Goal: Information Seeking & Learning: Learn about a topic

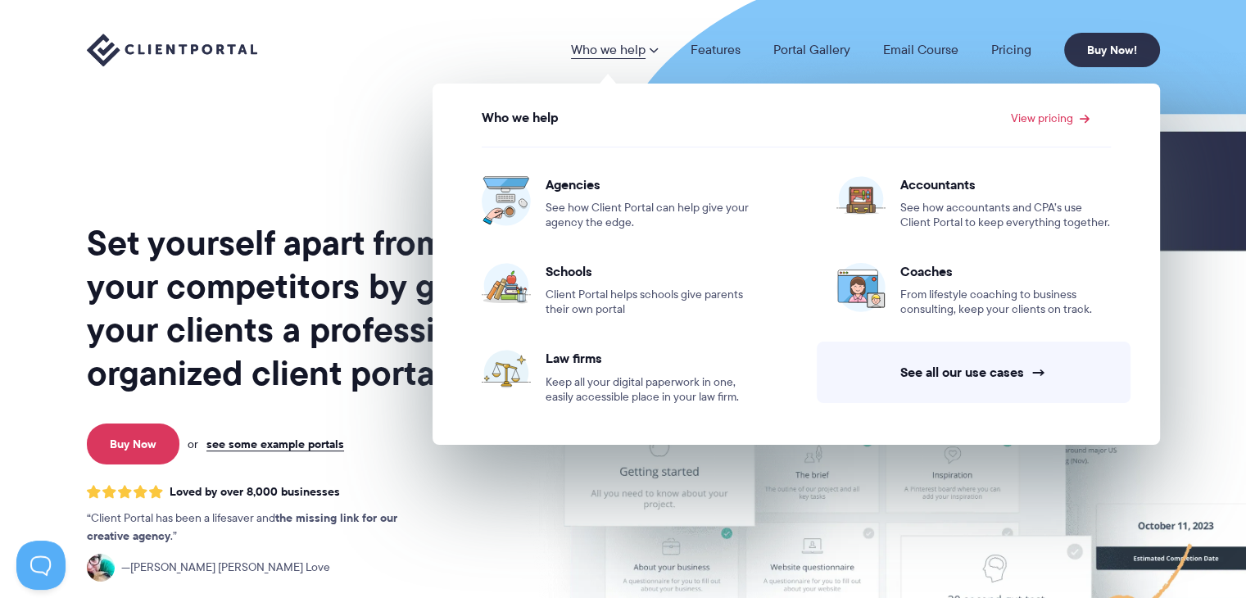
click at [631, 50] on link "Who we help" at bounding box center [614, 49] width 87 height 13
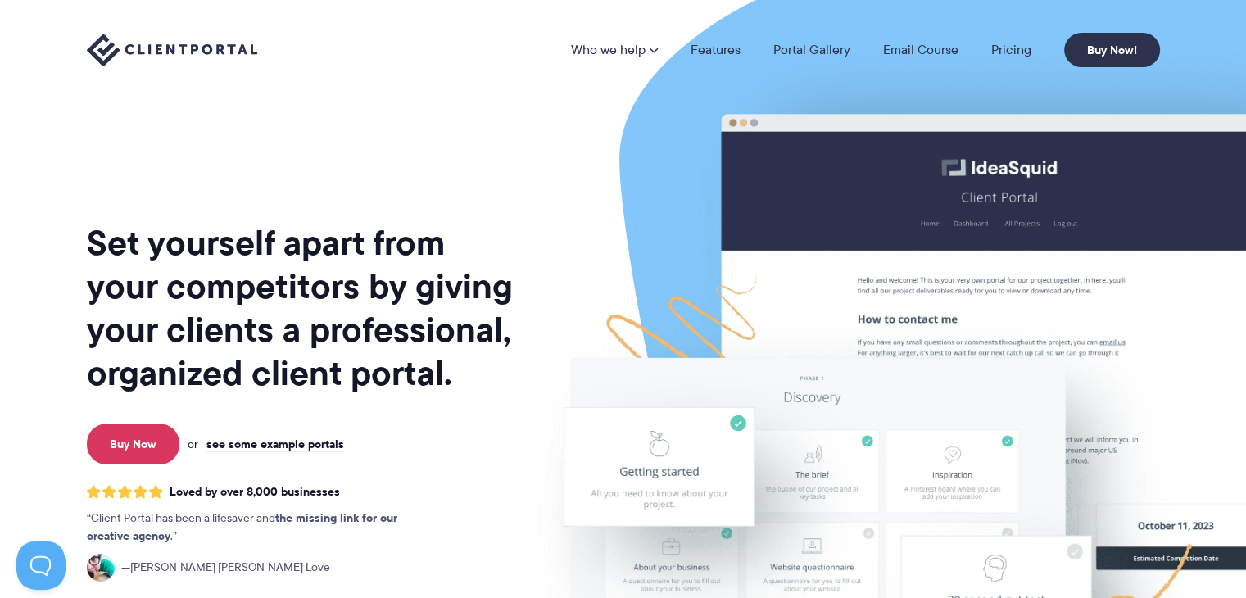
click at [631, 50] on link "Who we help" at bounding box center [614, 49] width 87 height 13
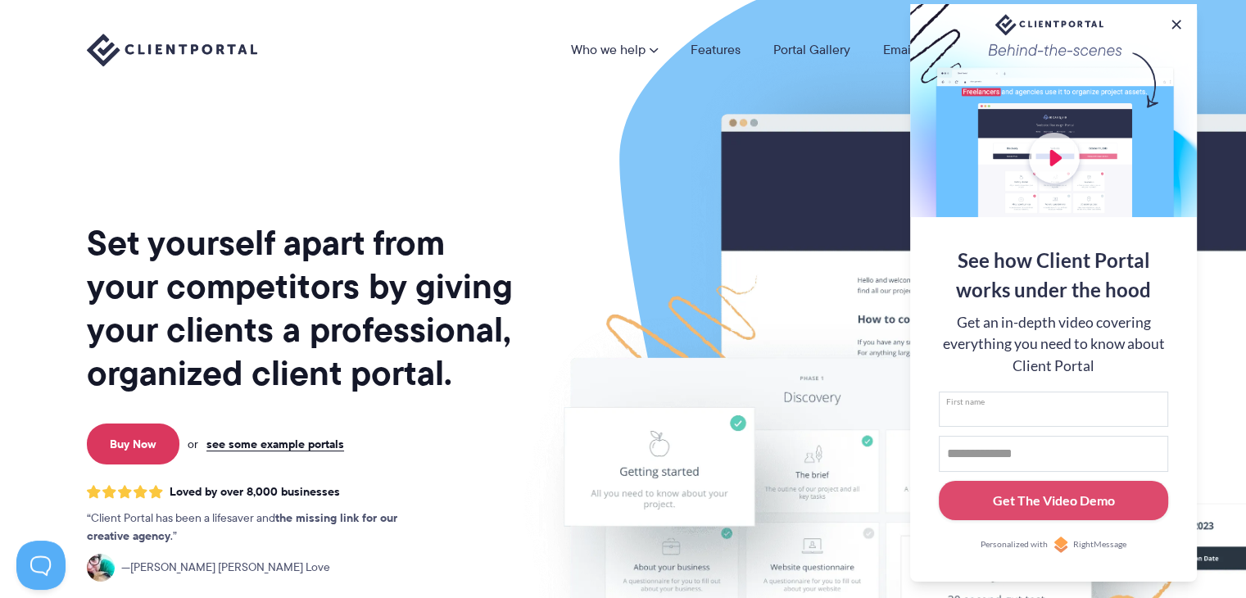
click at [1013, 423] on input "First name" at bounding box center [1052, 409] width 229 height 36
type input "****"
type input "**********"
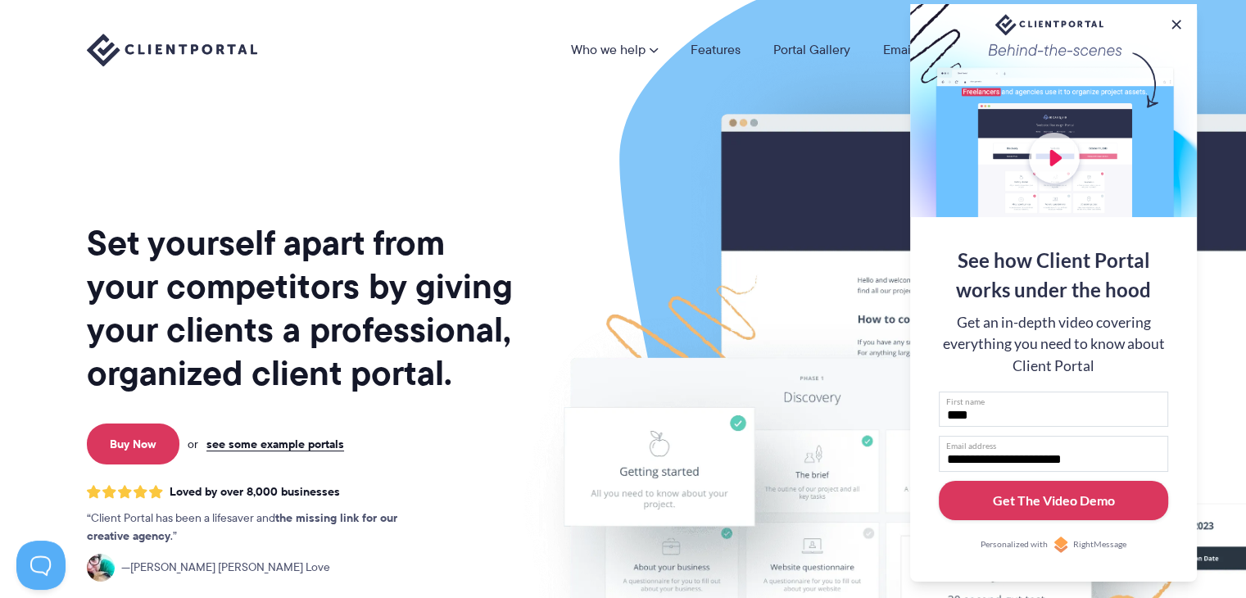
click at [1049, 492] on div "Get The Video Demo" at bounding box center [1054, 501] width 122 height 20
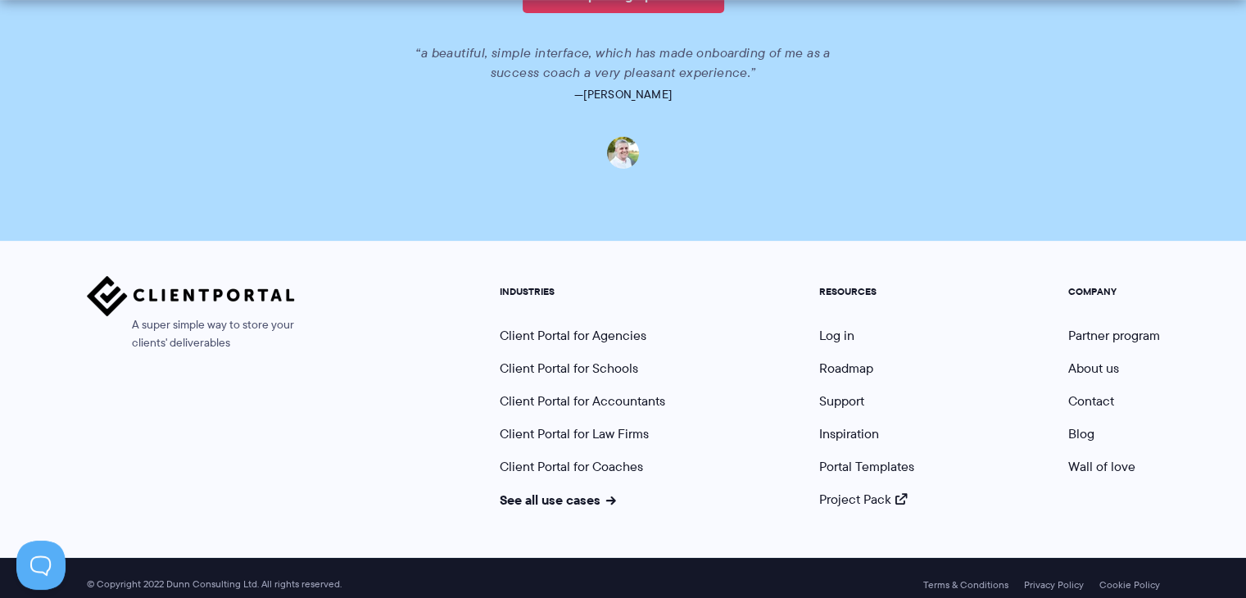
scroll to position [1268, 0]
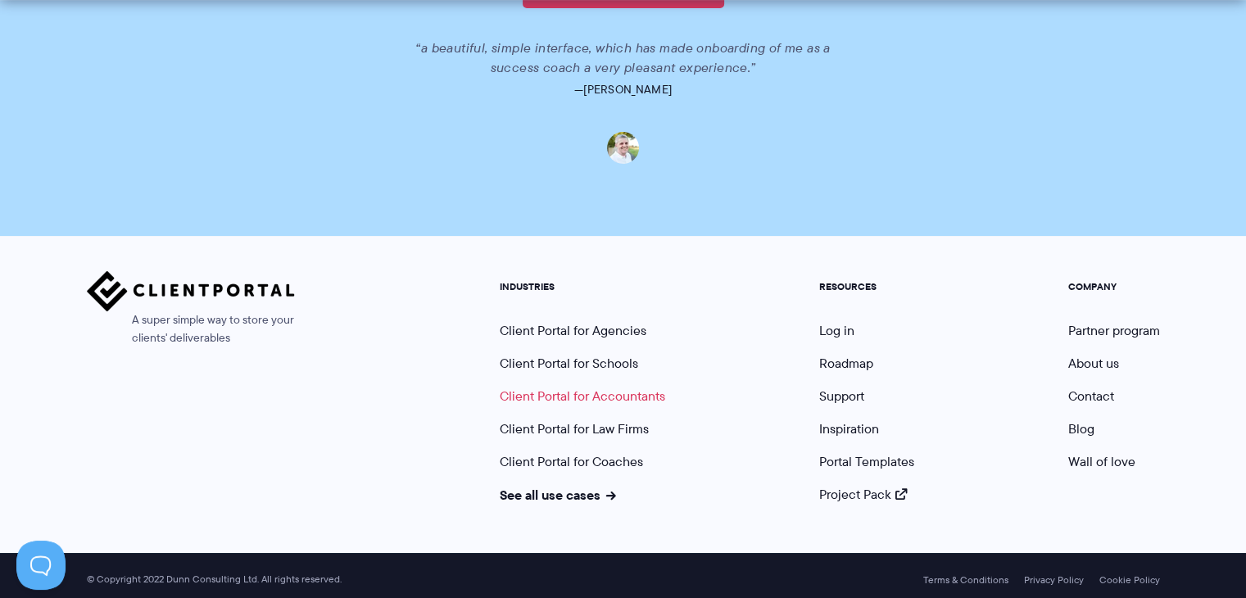
click at [623, 401] on link "Client Portal for Accountants" at bounding box center [582, 396] width 165 height 19
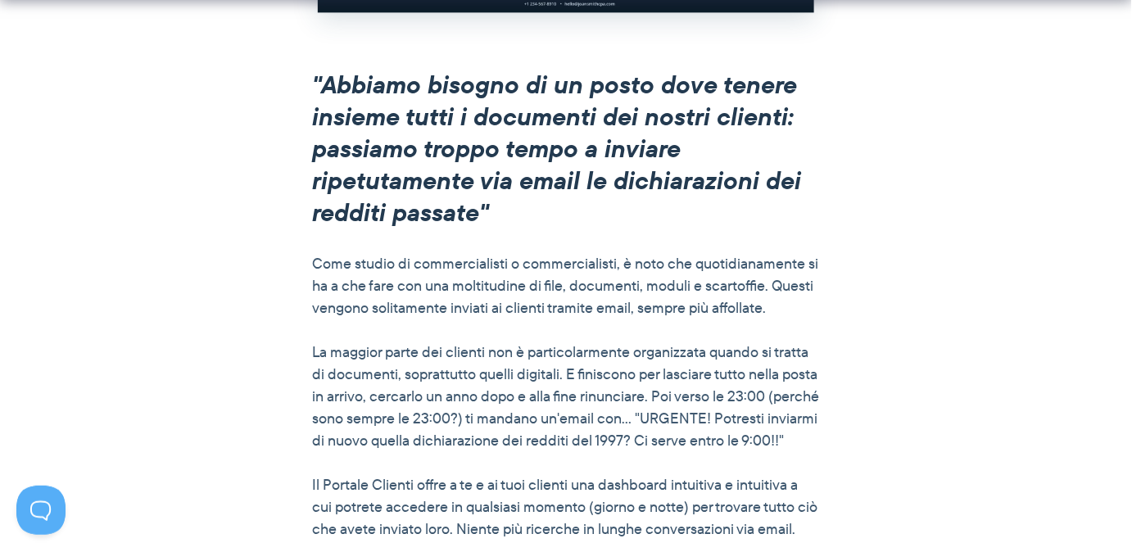
scroll to position [1343, 0]
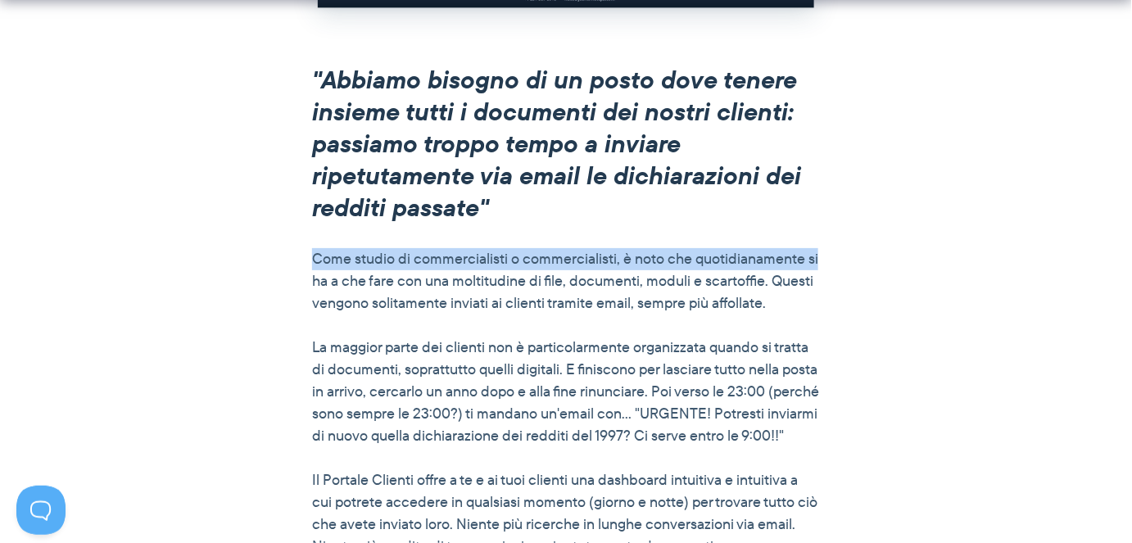
drag, startPoint x: 1131, startPoint y: 199, endPoint x: 1131, endPoint y: 224, distance: 24.6
click at [1131, 224] on section ""Abbiamo bisogno di un posto dove tenere insieme tutti i documenti dei nostri c…" at bounding box center [566, 382] width 1132 height 637
click at [1017, 262] on div ""Abbiamo bisogno di un posto dove tenere insieme tutti i documenti dei nostri c…" at bounding box center [566, 345] width 944 height 562
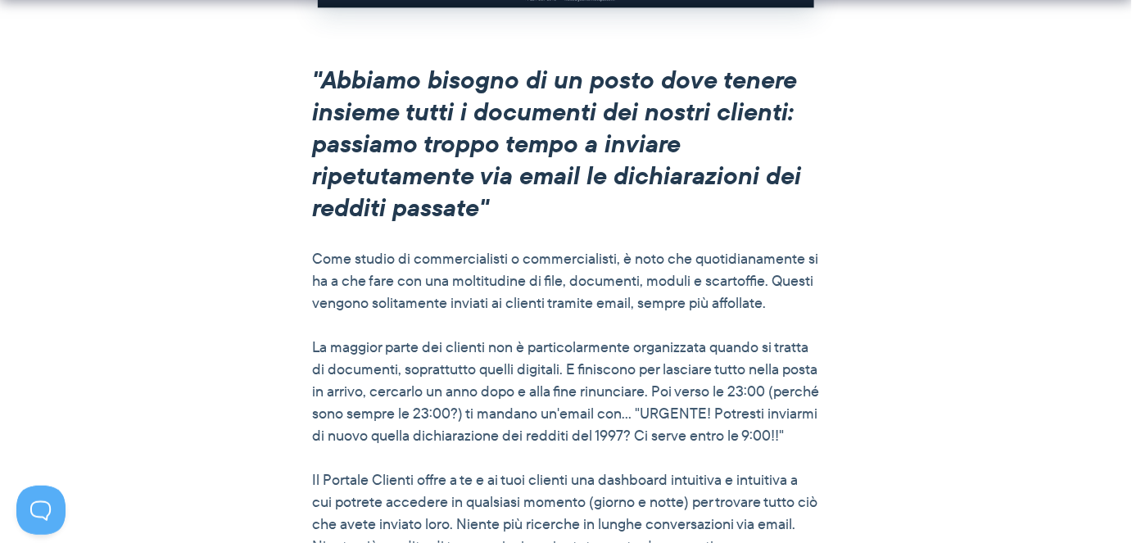
click at [676, 382] on font "La maggior parte dei clienti non è particolarmente organizzata quando si tratta…" at bounding box center [565, 392] width 507 height 110
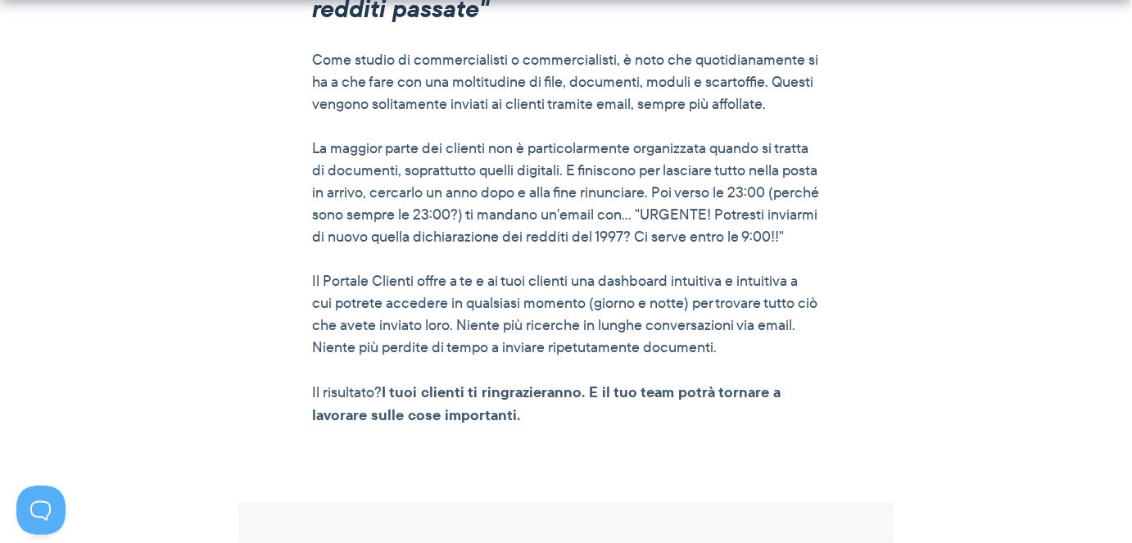
scroll to position [1548, 0]
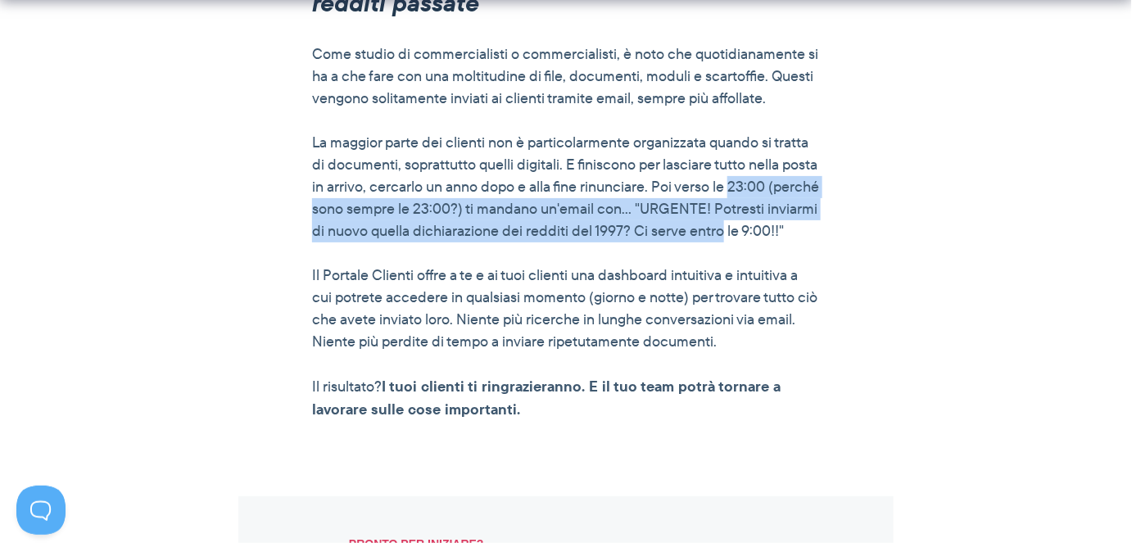
drag, startPoint x: 773, startPoint y: 193, endPoint x: 779, endPoint y: 237, distance: 44.6
click at [779, 237] on font "La maggior parte dei clienti non è particolarmente organizzata quando si tratta…" at bounding box center [565, 187] width 507 height 110
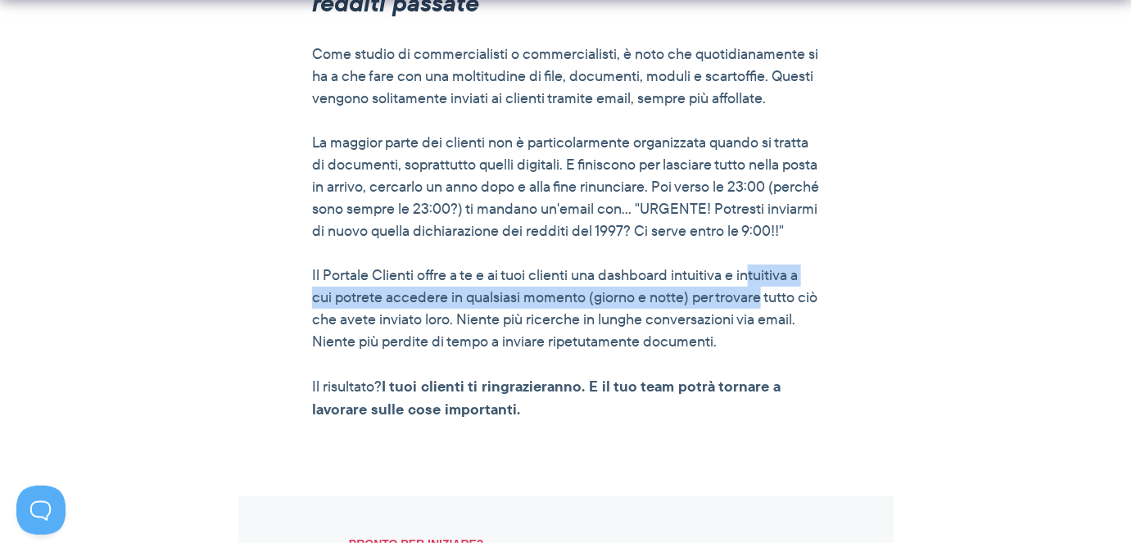
drag, startPoint x: 748, startPoint y: 289, endPoint x: 757, endPoint y: 321, distance: 33.4
click at [757, 321] on font "Il Portale Clienti offre a te e ai tuoi clienti una dashboard intuitiva e intui…" at bounding box center [564, 309] width 505 height 88
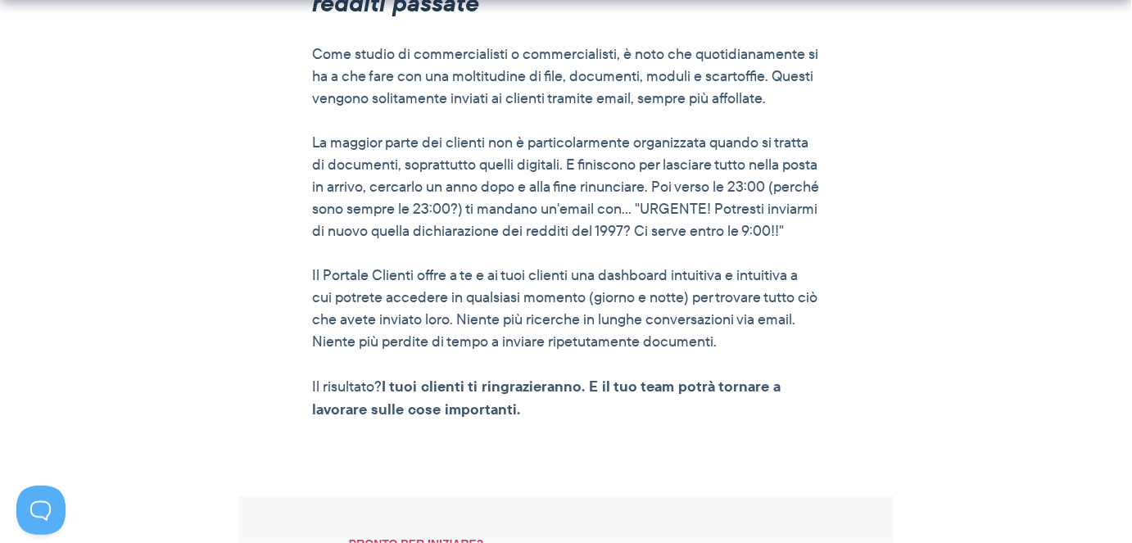
click at [747, 328] on font "Il Portale Clienti offre a te e ai tuoi clienti una dashboard intuitiva e intui…" at bounding box center [564, 309] width 505 height 88
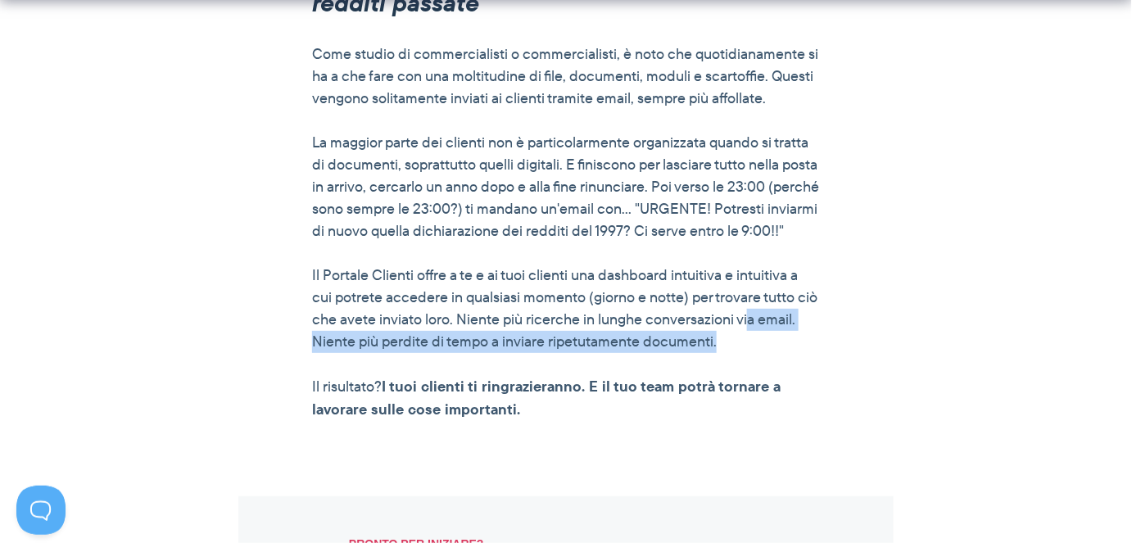
drag, startPoint x: 747, startPoint y: 328, endPoint x: 747, endPoint y: 356, distance: 28.7
click at [747, 353] on p "Il Portale Clienti offre a te e ai tuoi clienti una dashboard intuitiva e intui…" at bounding box center [566, 309] width 508 height 88
click at [720, 353] on p "Il Portale Clienti offre a te e ai tuoi clienti una dashboard intuitiva e intui…" at bounding box center [566, 309] width 508 height 88
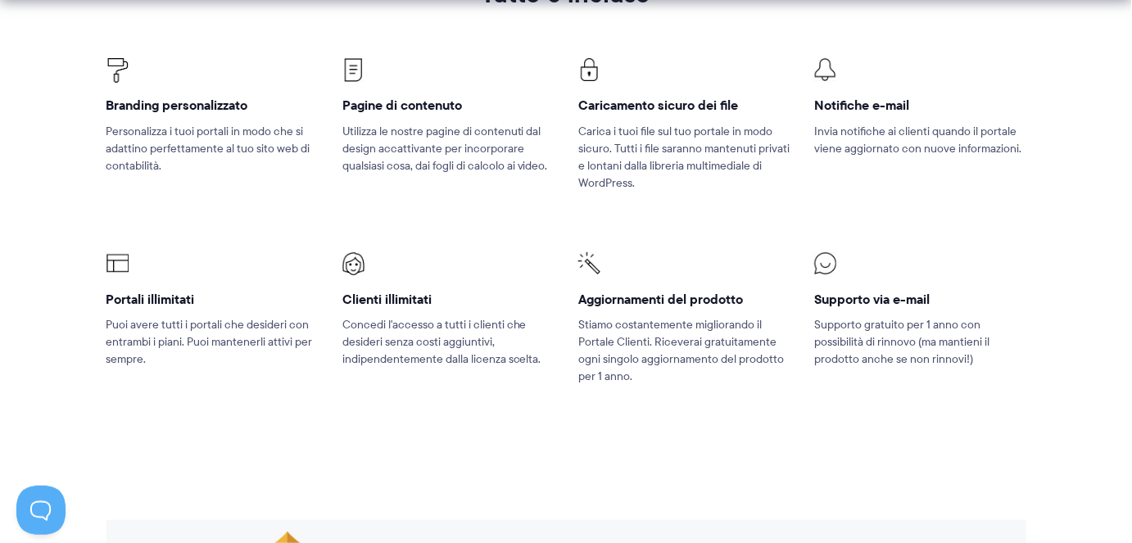
scroll to position [2471, 0]
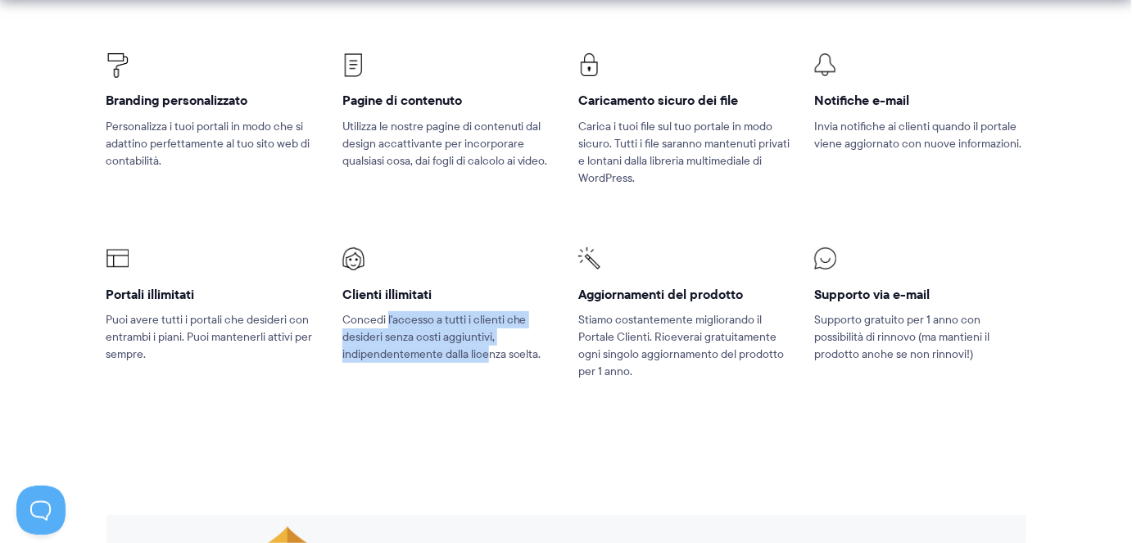
drag, startPoint x: 387, startPoint y: 338, endPoint x: 488, endPoint y: 365, distance: 105.1
click at [488, 362] on font "Concedi l'accesso a tutti i clienti che desideri senza costi aggiuntivi, indipe…" at bounding box center [441, 336] width 199 height 51
click at [475, 362] on font "Concedi l'accesso a tutti i clienti che desideri senza costi aggiuntivi, indipe…" at bounding box center [441, 336] width 199 height 51
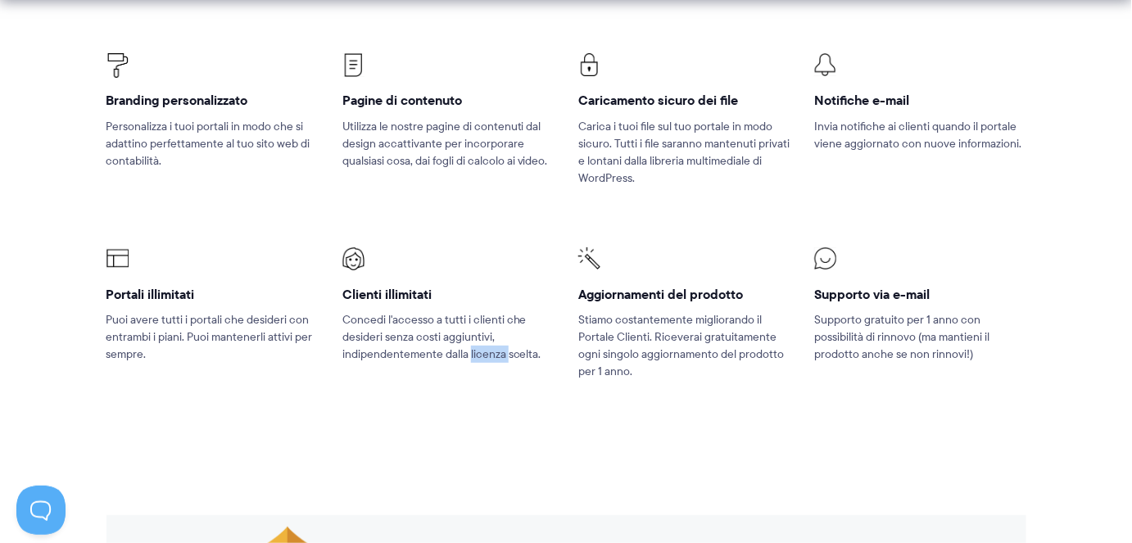
click at [475, 362] on font "Concedi l'accesso a tutti i clienti che desideri senza costi aggiuntivi, indipe…" at bounding box center [441, 336] width 199 height 51
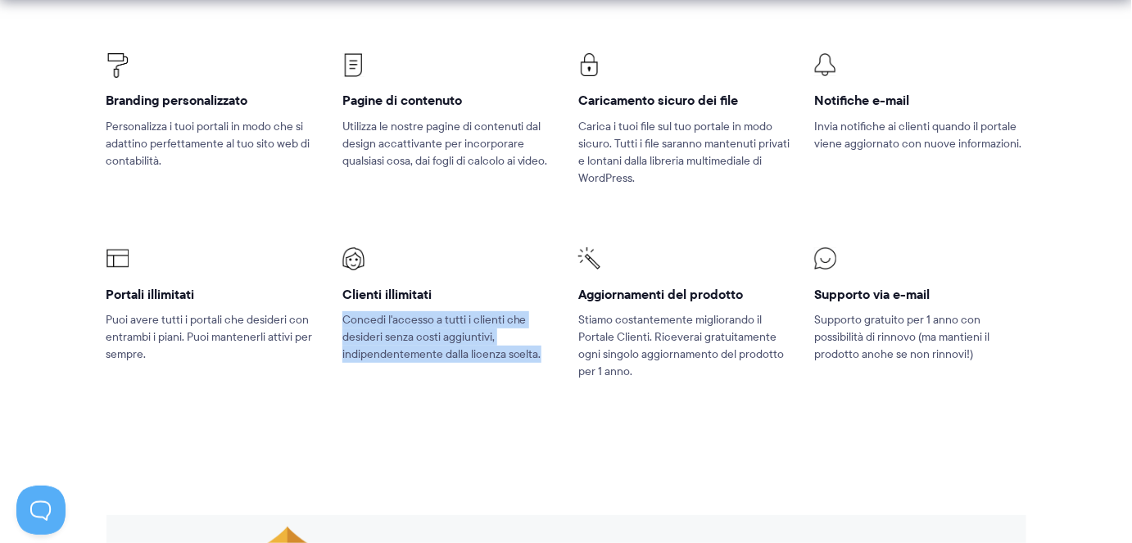
click at [475, 362] on font "Concedi l'accesso a tutti i clienti che desideri senza costi aggiuntivi, indipe…" at bounding box center [441, 336] width 199 height 51
click at [547, 363] on p "Concedi l'accesso a tutti i clienti che desideri senza costi aggiuntivi, indipe…" at bounding box center [447, 337] width 211 height 52
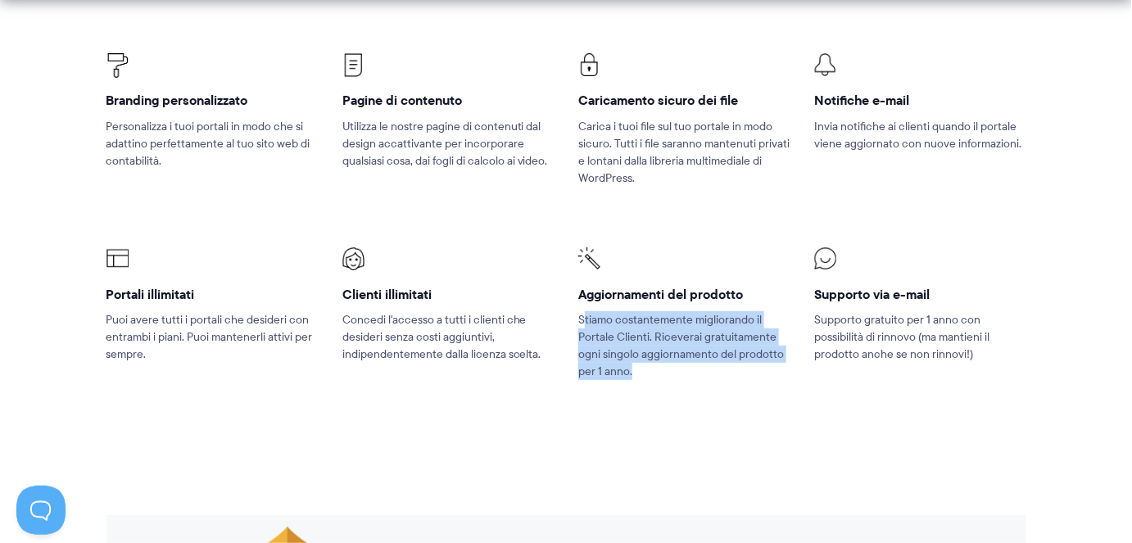
drag, startPoint x: 582, startPoint y: 330, endPoint x: 655, endPoint y: 387, distance: 92.2
click at [655, 380] on p "Stiamo costantemente migliorando il Portale Clienti. Riceverai gratuitamente og…" at bounding box center [683, 345] width 211 height 69
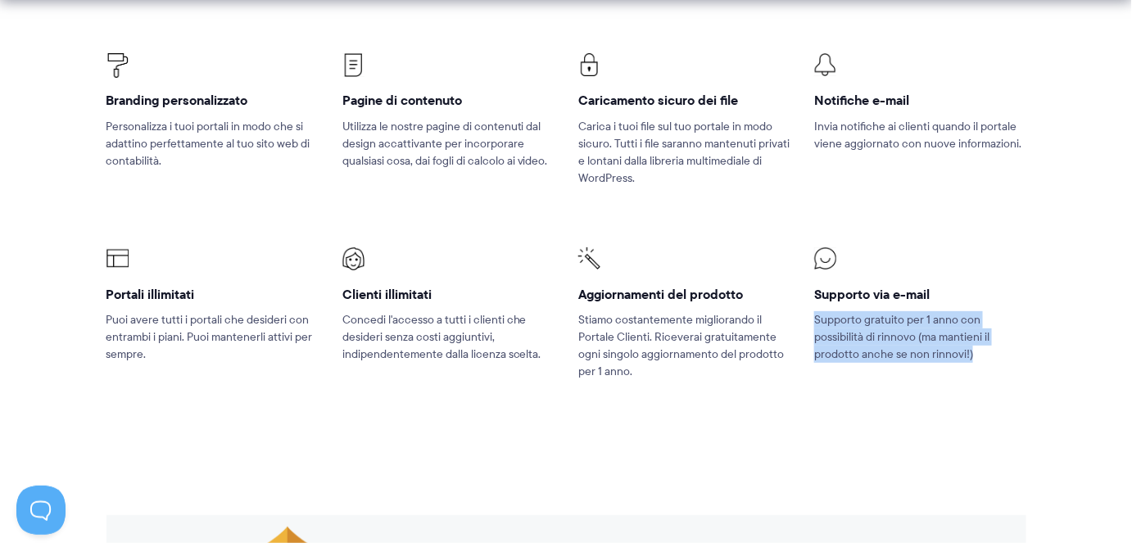
drag, startPoint x: 815, startPoint y: 336, endPoint x: 992, endPoint y: 370, distance: 180.2
click at [992, 363] on p "Supporto gratuito per 1 anno con possibilità di rinnovo (ma mantieni il prodott…" at bounding box center [919, 337] width 211 height 52
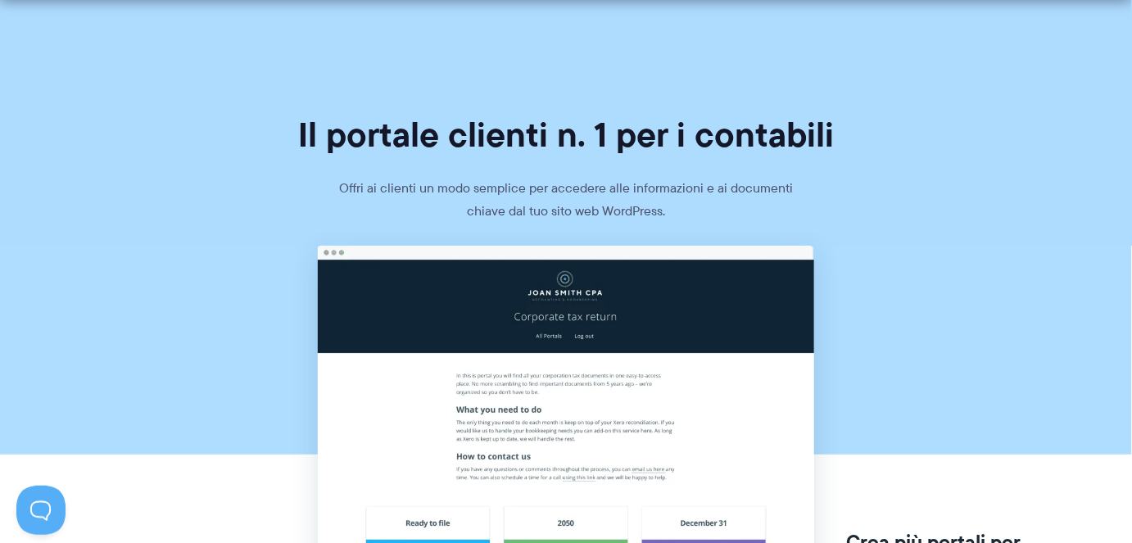
scroll to position [0, 0]
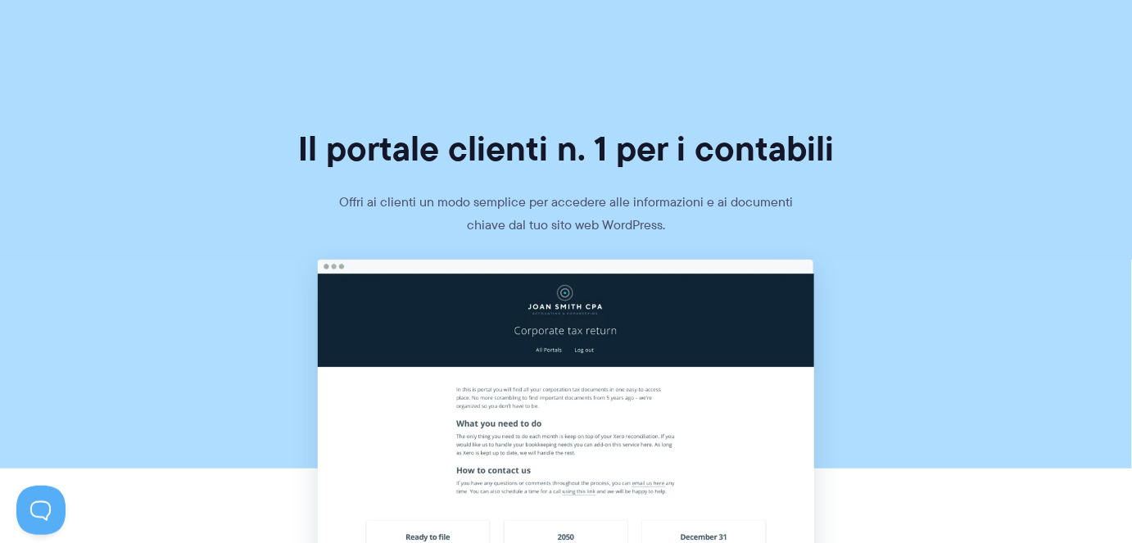
click at [1127, 7] on section "Il portale clienti n. 1 per i contabili Offri ai clienti un modo semplice per a…" at bounding box center [566, 130] width 1132 height 260
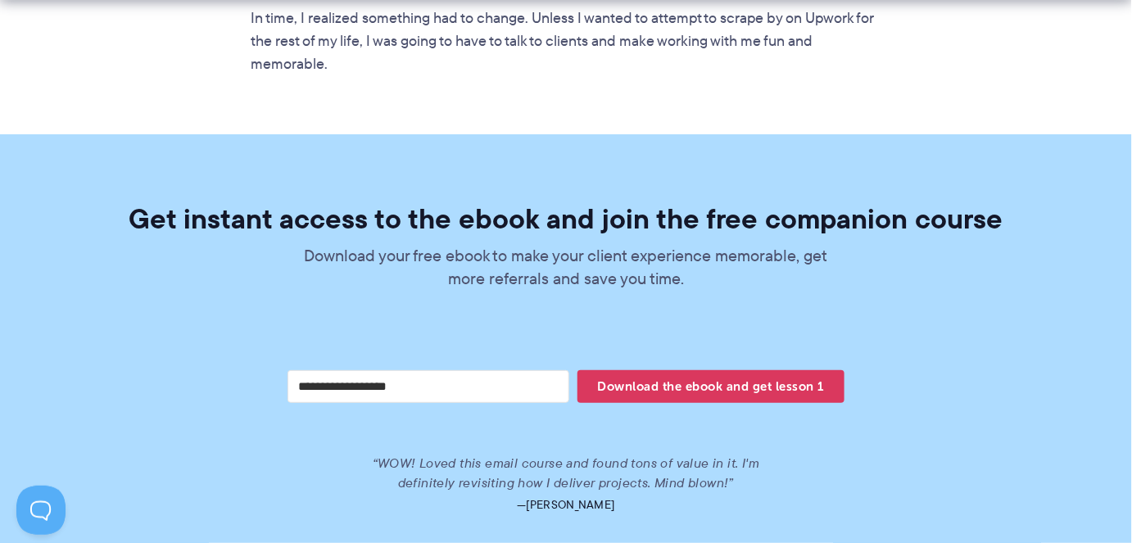
scroll to position [3185, 0]
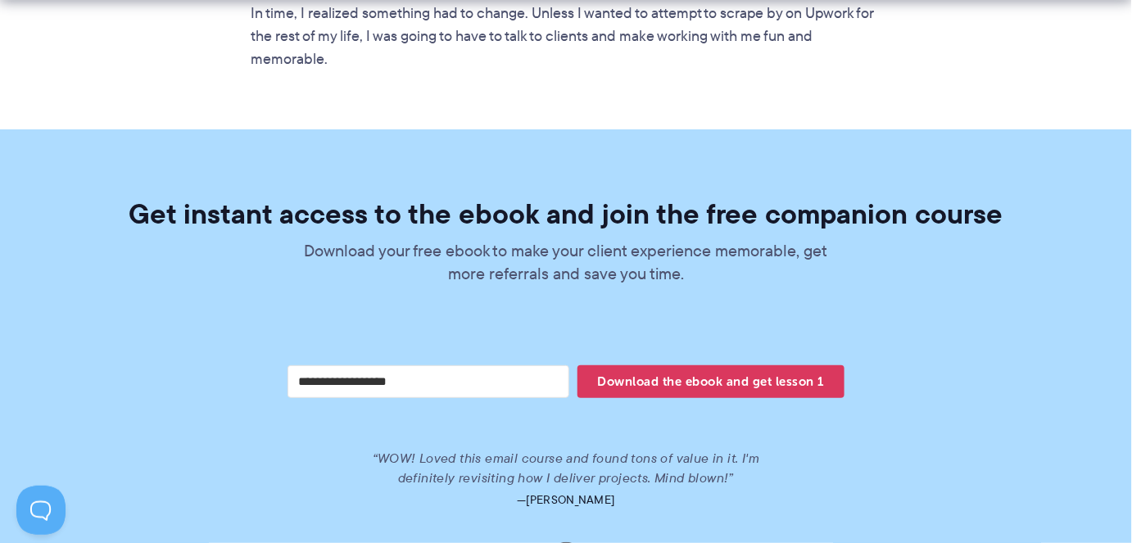
click at [459, 365] on input "Your email address" at bounding box center [428, 381] width 282 height 33
type input "**********"
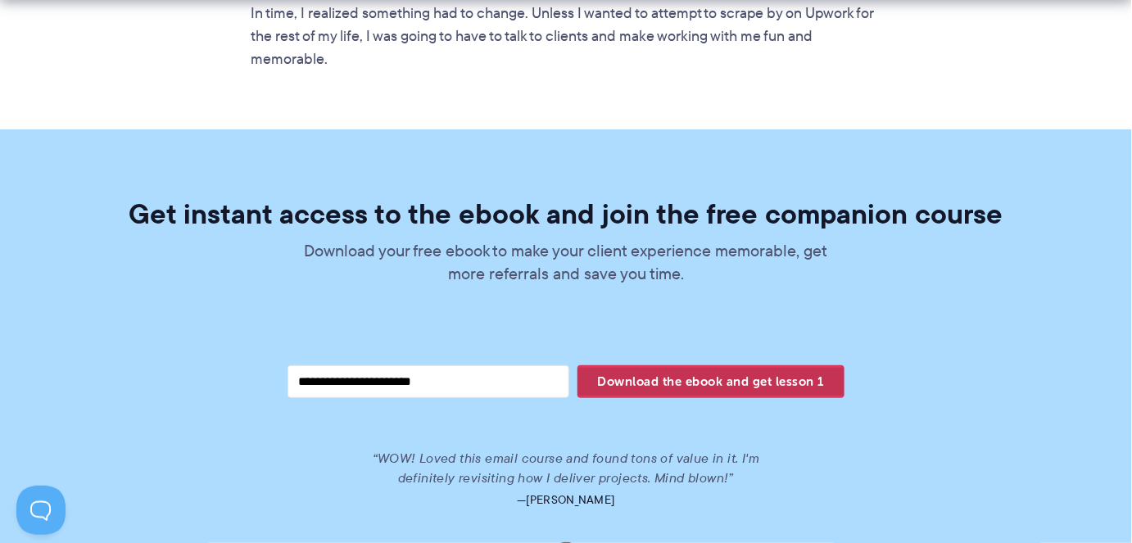
click at [646, 368] on span "Download the ebook and get lesson 1" at bounding box center [710, 382] width 267 height 28
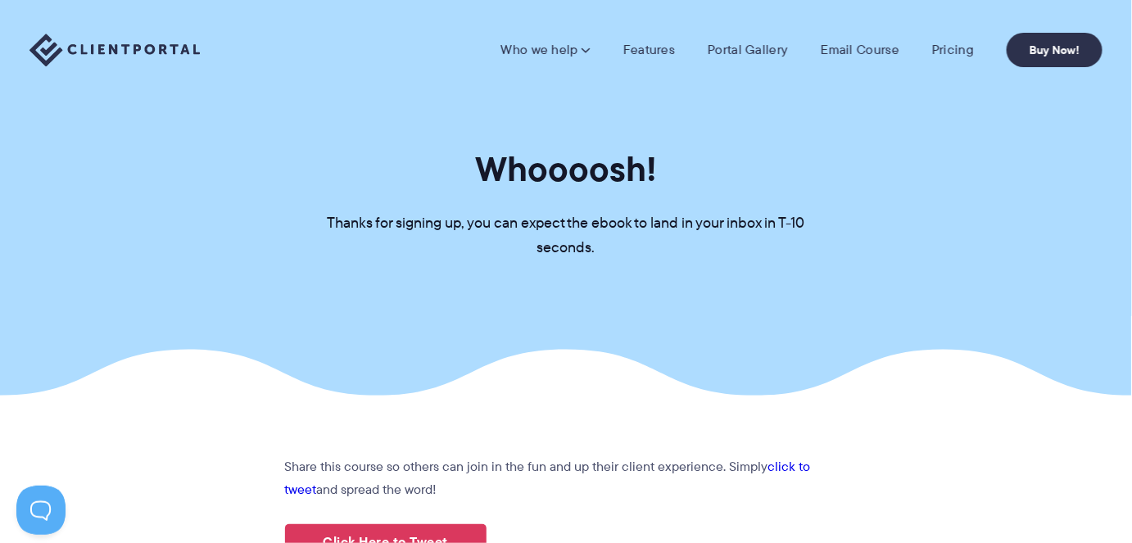
click at [850, 66] on nav "Who we help Who we help" at bounding box center [801, 50] width 602 height 34
click at [849, 58] on nav "Who we help Who we help" at bounding box center [801, 50] width 602 height 34
click at [849, 48] on link "Email Course" at bounding box center [860, 50] width 79 height 16
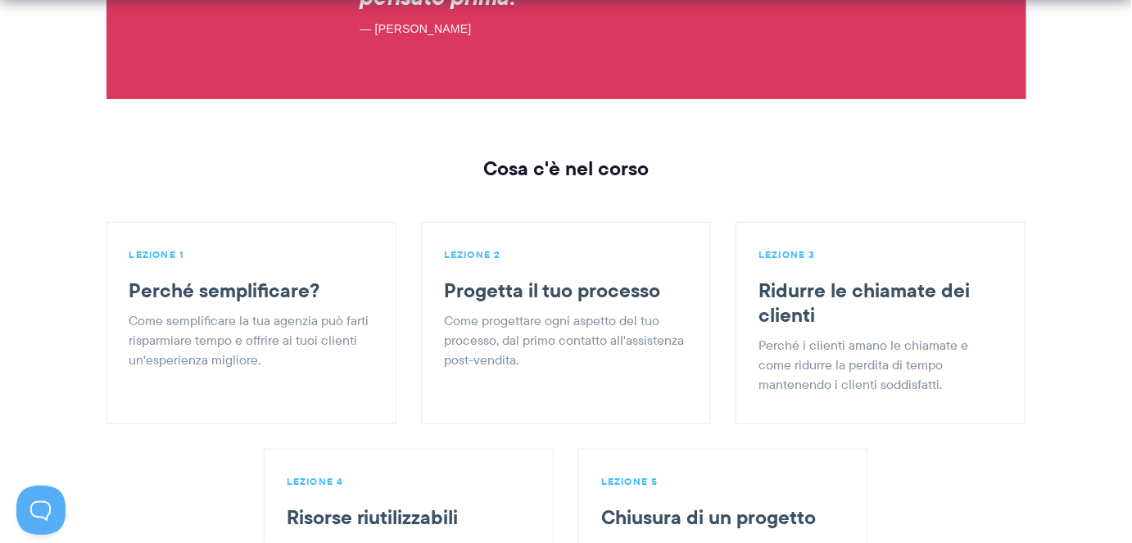
scroll to position [2014, 0]
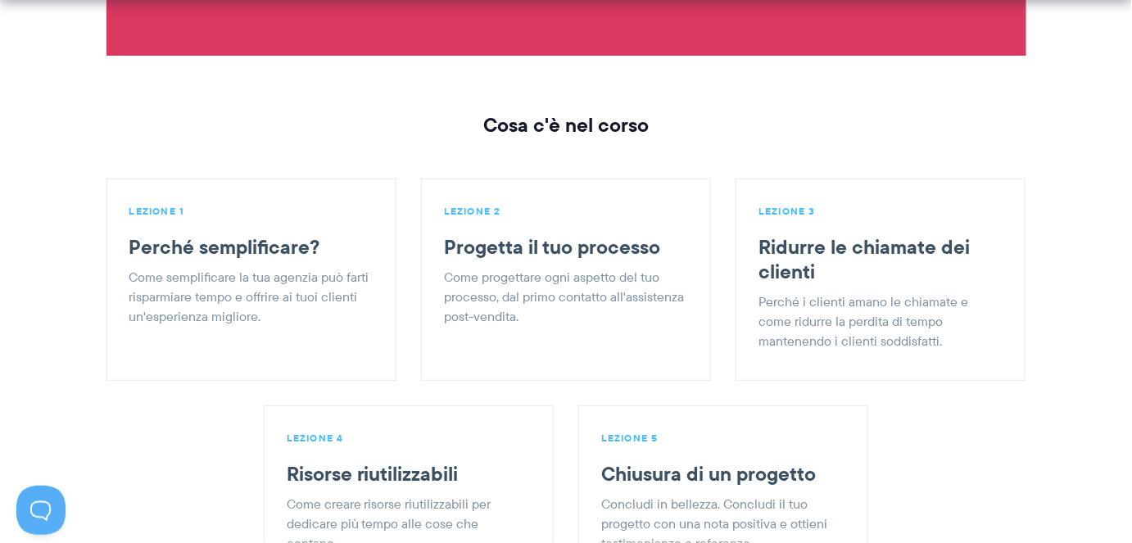
click at [476, 283] on font "Come progettare ogni aspetto del tuo processo, dal primo contatto all'assistenz…" at bounding box center [564, 297] width 240 height 58
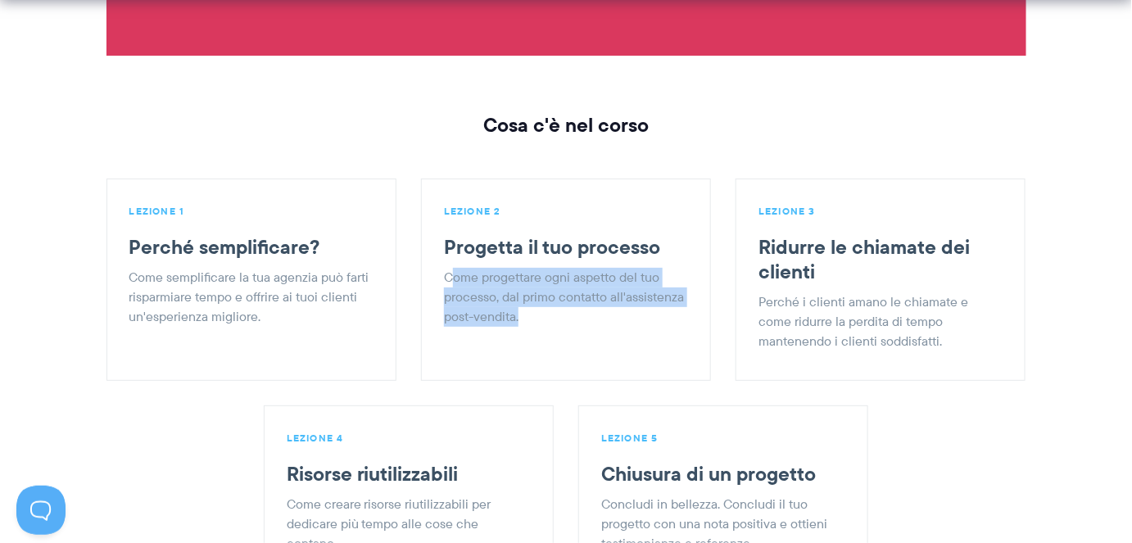
drag, startPoint x: 449, startPoint y: 284, endPoint x: 527, endPoint y: 319, distance: 86.1
click at [527, 319] on p "Come progettare ogni aspetto del tuo processo, dal primo contatto all'assistenz…" at bounding box center [564, 297] width 240 height 59
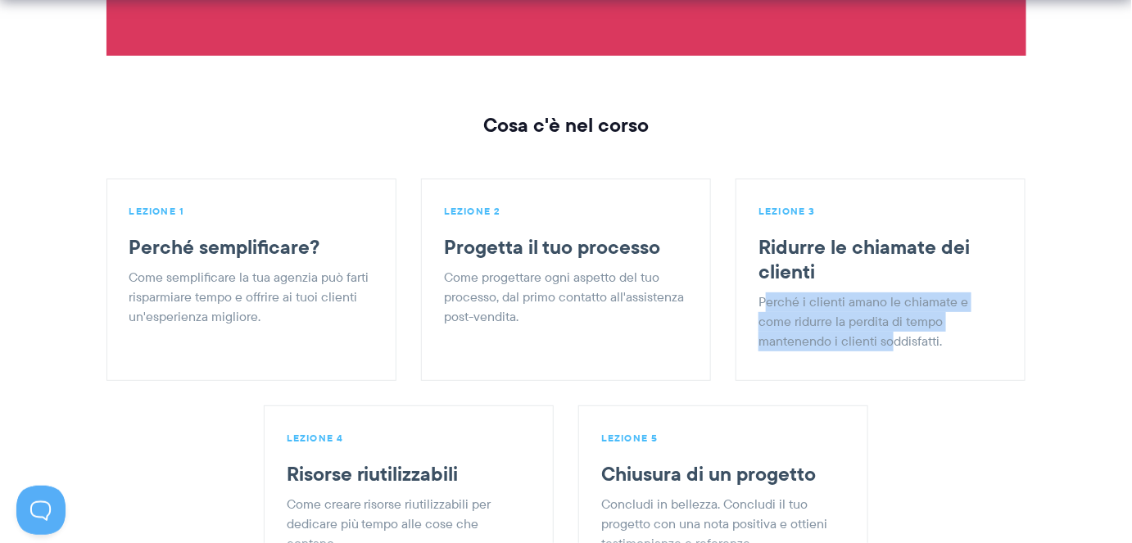
drag, startPoint x: 767, startPoint y: 304, endPoint x: 892, endPoint y: 334, distance: 128.1
click at [892, 334] on font "Perché i clienti amano le chiamate e come ridurre la perdita di tempo mantenend…" at bounding box center [863, 321] width 210 height 58
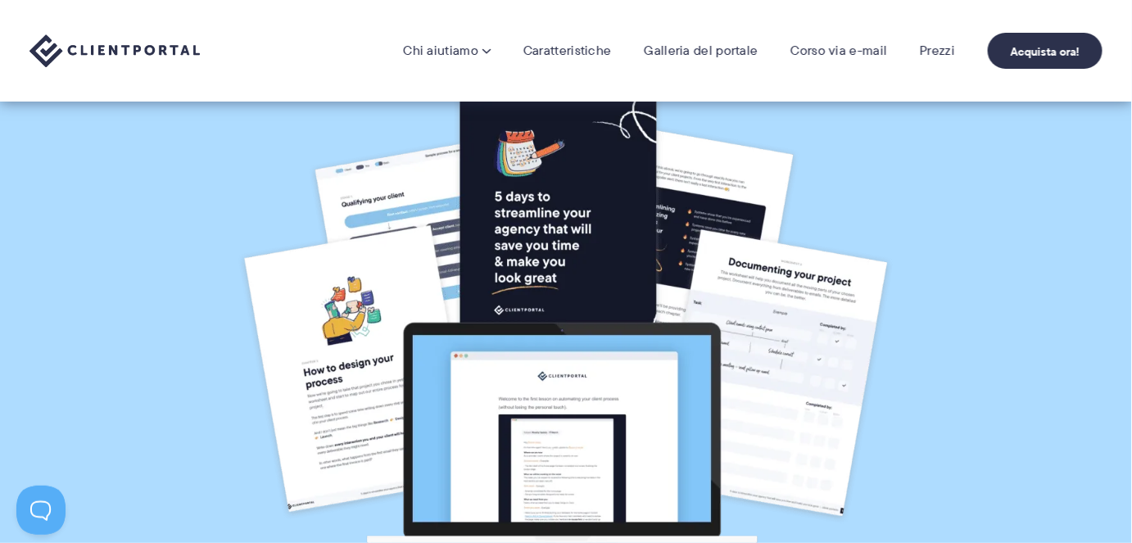
scroll to position [0, 0]
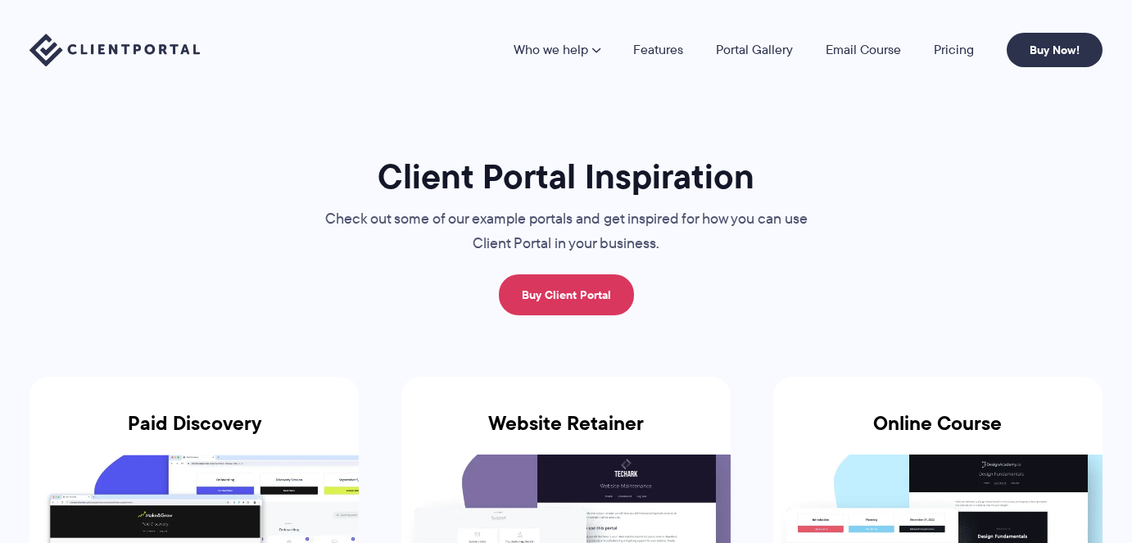
click at [696, 169] on h1 "Client Portal Inspiration" at bounding box center [566, 176] width 549 height 43
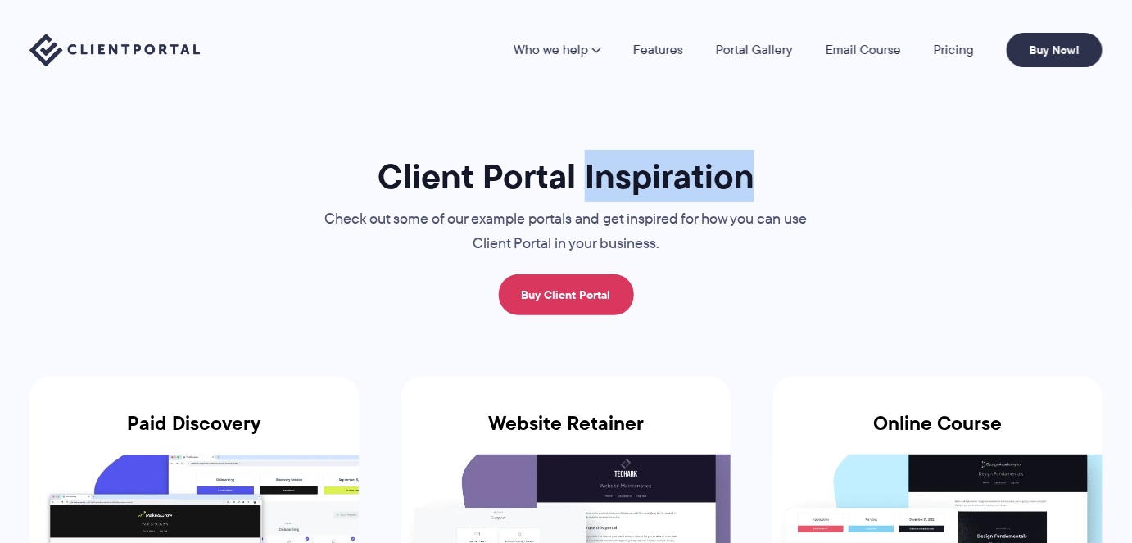
click at [696, 169] on h1 "Client Portal Inspiration" at bounding box center [566, 176] width 549 height 43
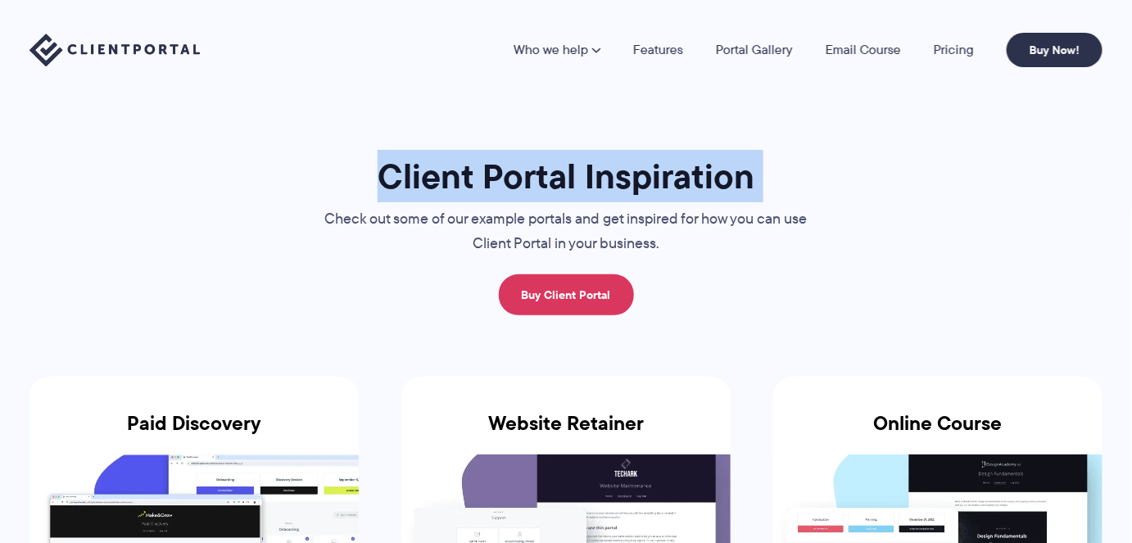
click at [696, 169] on h1 "Client Portal Inspiration" at bounding box center [566, 176] width 549 height 43
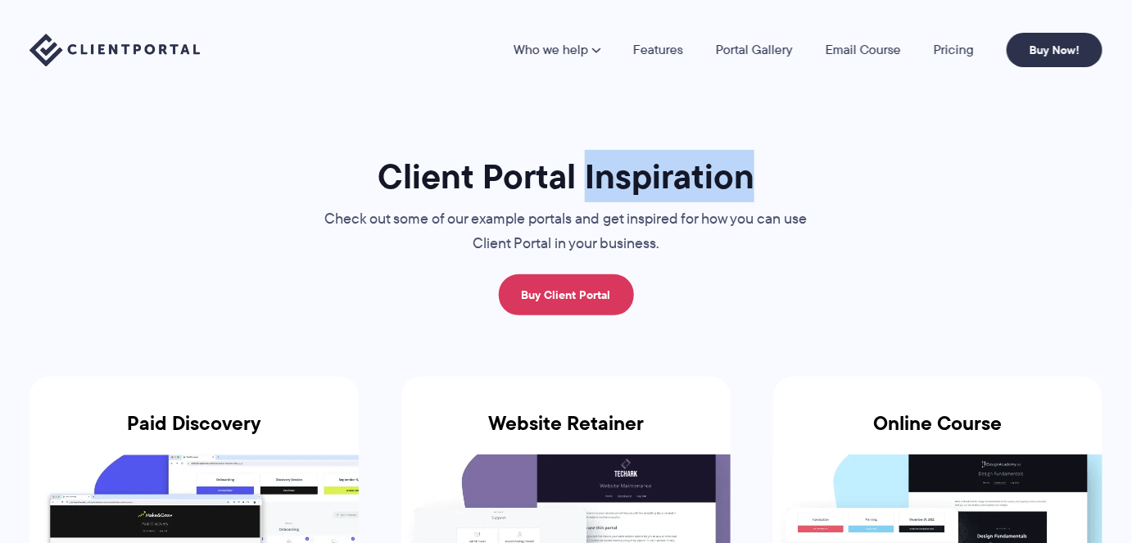
click at [696, 169] on h1 "Client Portal Inspiration" at bounding box center [566, 176] width 549 height 43
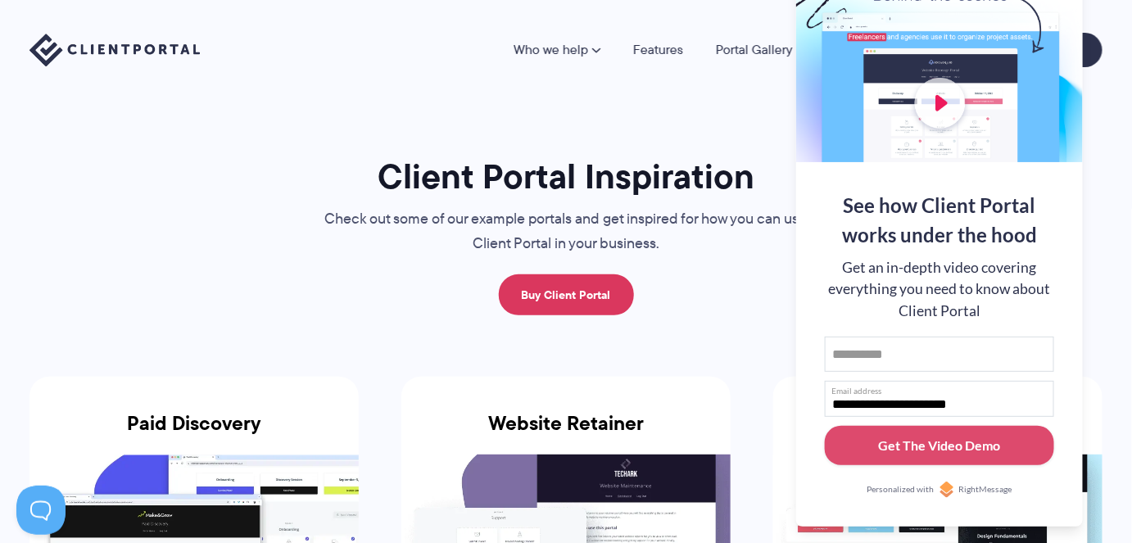
click at [741, 75] on div "Who we help Who we help View pricing Agencies See how Client Portal can help gi…" at bounding box center [566, 50] width 1132 height 100
click at [1043, 20] on div at bounding box center [939, 55] width 287 height 213
click at [1113, 17] on button at bounding box center [1111, 21] width 20 height 20
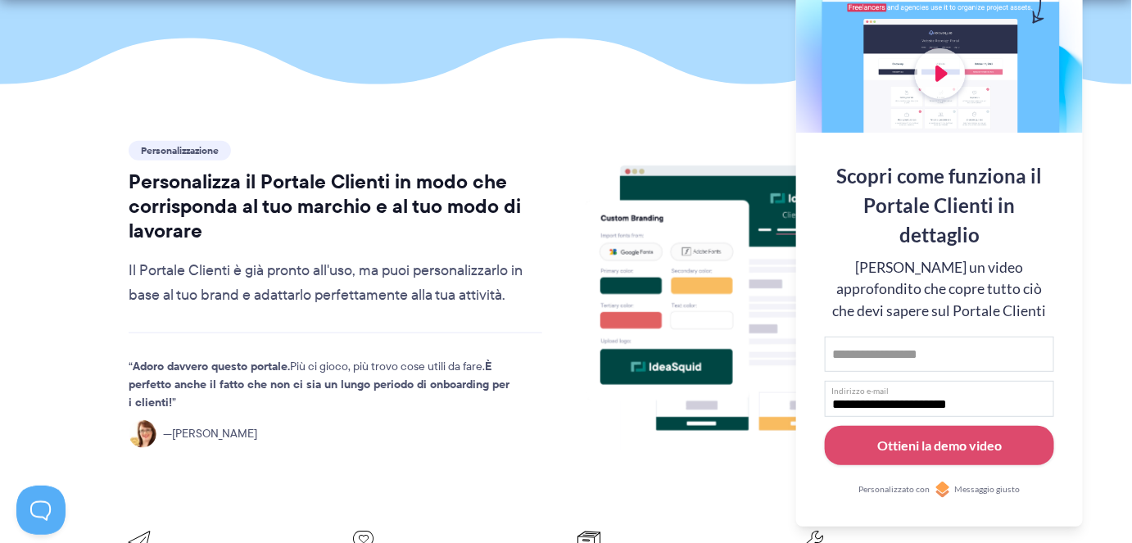
click at [1068, 24] on div at bounding box center [939, 26] width 287 height 213
click at [1112, 19] on button at bounding box center [1111, 21] width 20 height 20
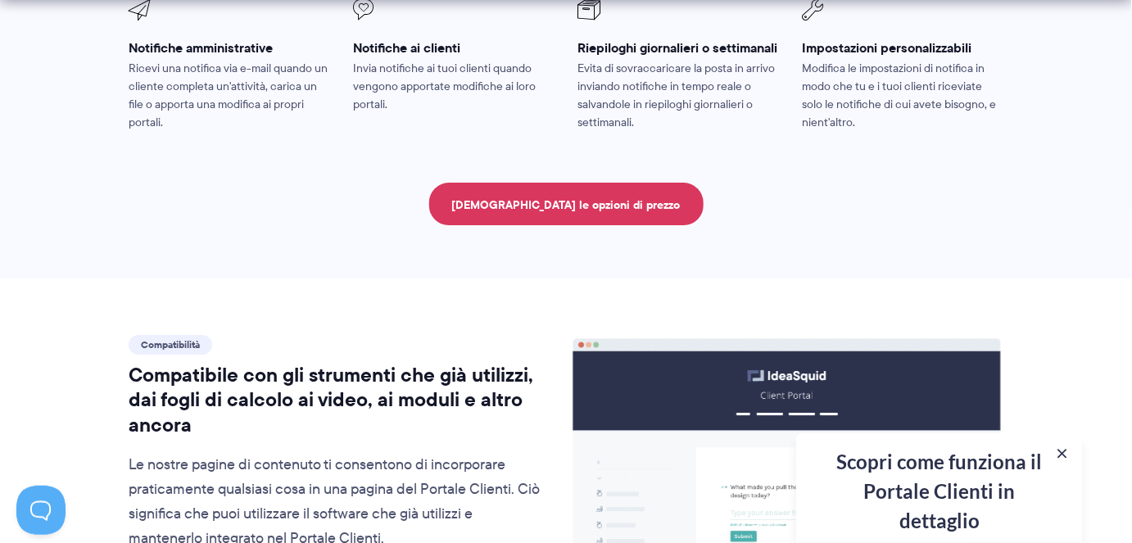
scroll to position [1675, 0]
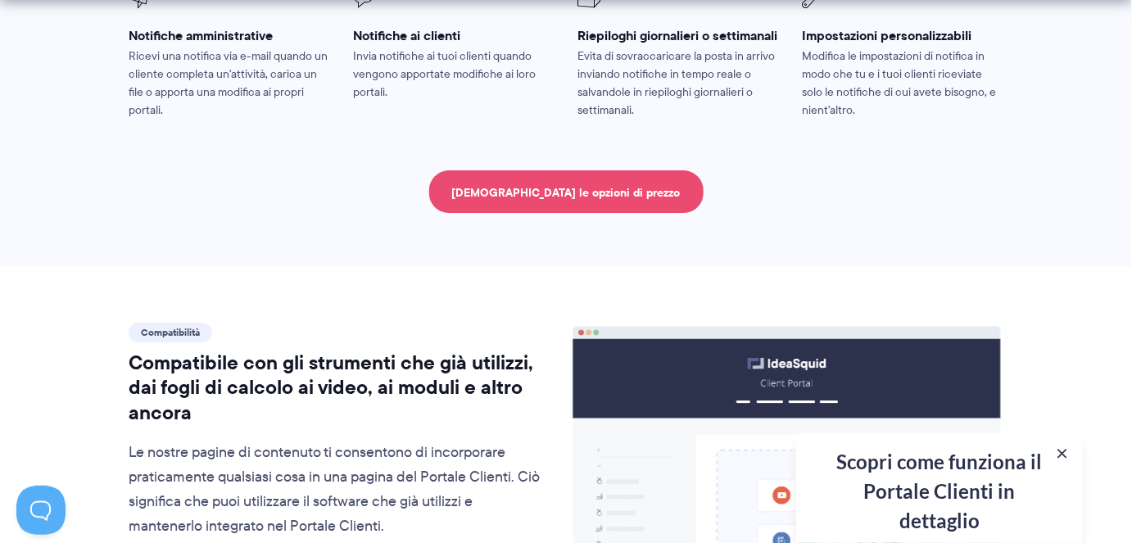
click at [628, 201] on font "Vedi le opzioni di prezzo" at bounding box center [566, 192] width 228 height 18
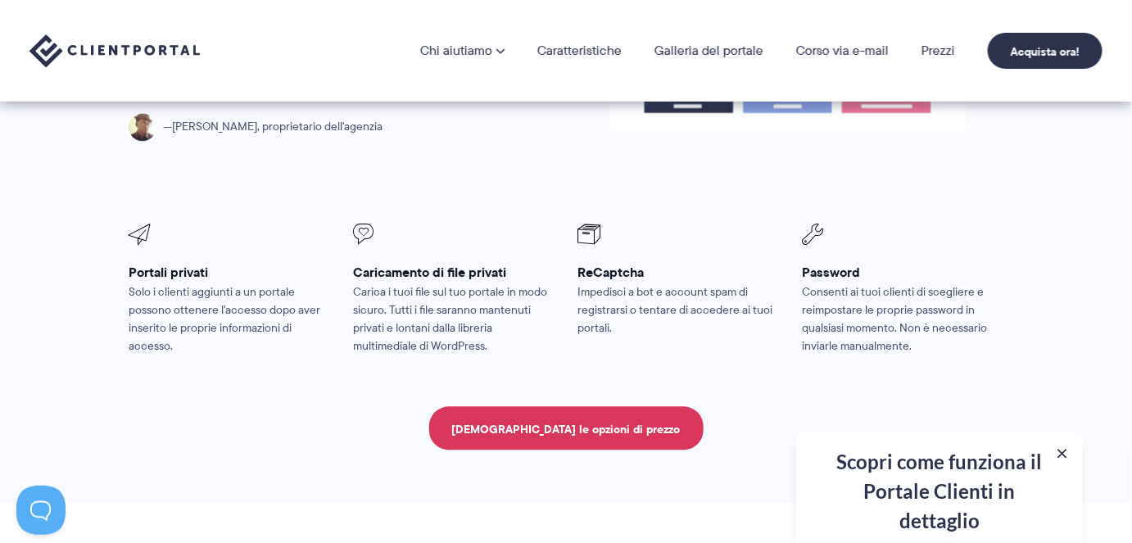
scroll to position [3082, 0]
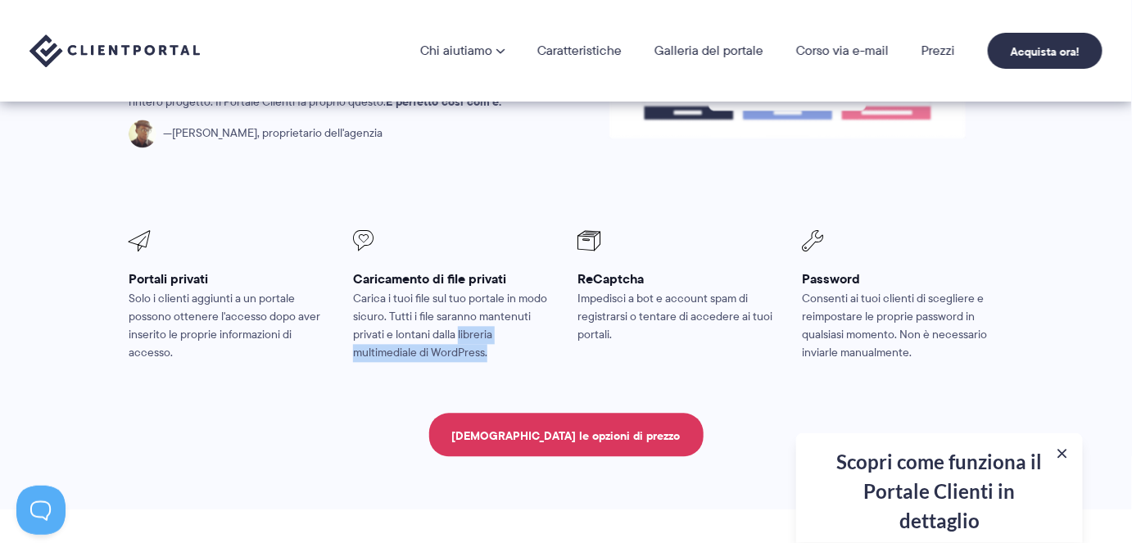
drag, startPoint x: 458, startPoint y: 346, endPoint x: 493, endPoint y: 363, distance: 38.8
click at [493, 363] on p "Carica i tuoi file sul tuo portale in modo sicuro. Tutti i file saranno mantenu…" at bounding box center [453, 327] width 201 height 72
copy font "libreria multimediale di WordPress."
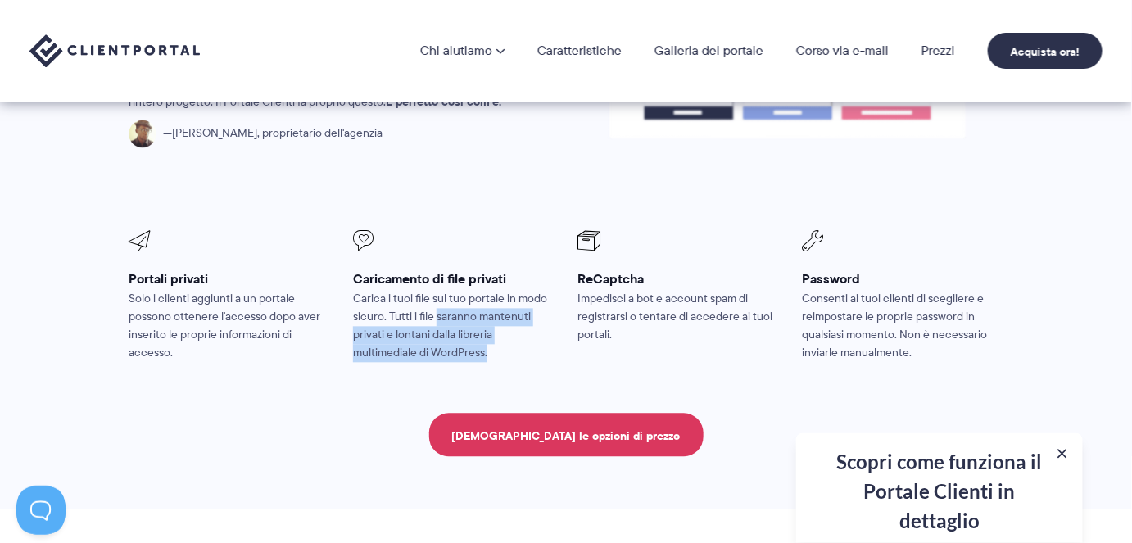
drag, startPoint x: 436, startPoint y: 331, endPoint x: 500, endPoint y: 364, distance: 71.1
click at [500, 363] on p "Carica i tuoi file sul tuo portale in modo sicuro. Tutti i file saranno mantenu…" at bounding box center [453, 327] width 201 height 72
copy font "saranno mantenuti privati ​​e lontani dalla libreria multimediale di WordPress."
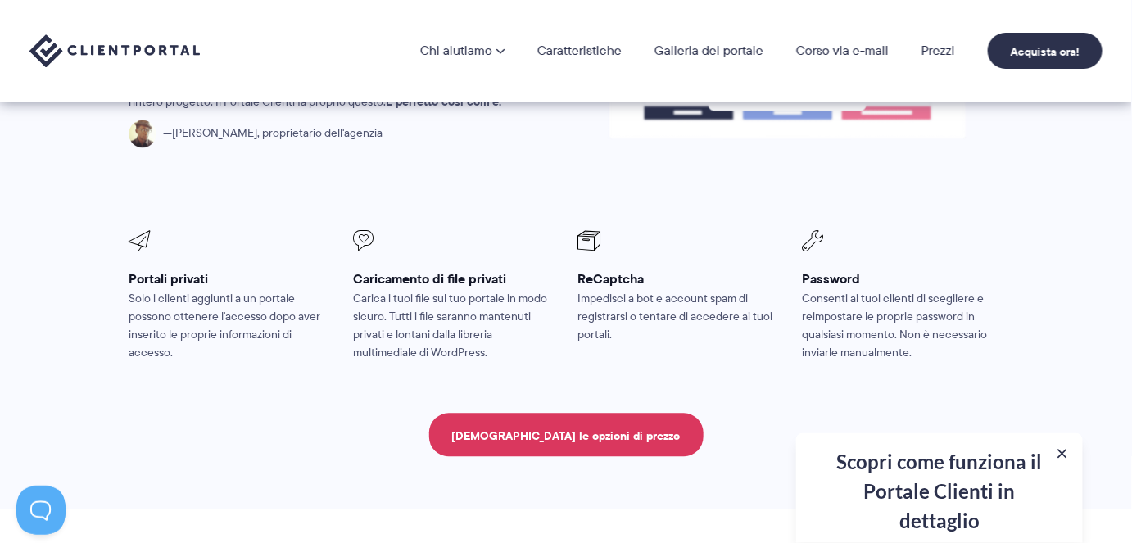
click at [622, 310] on font "Impedisci a bot e account spam di registrarsi o tentare di accedere ai tuoi por…" at bounding box center [674, 317] width 195 height 52
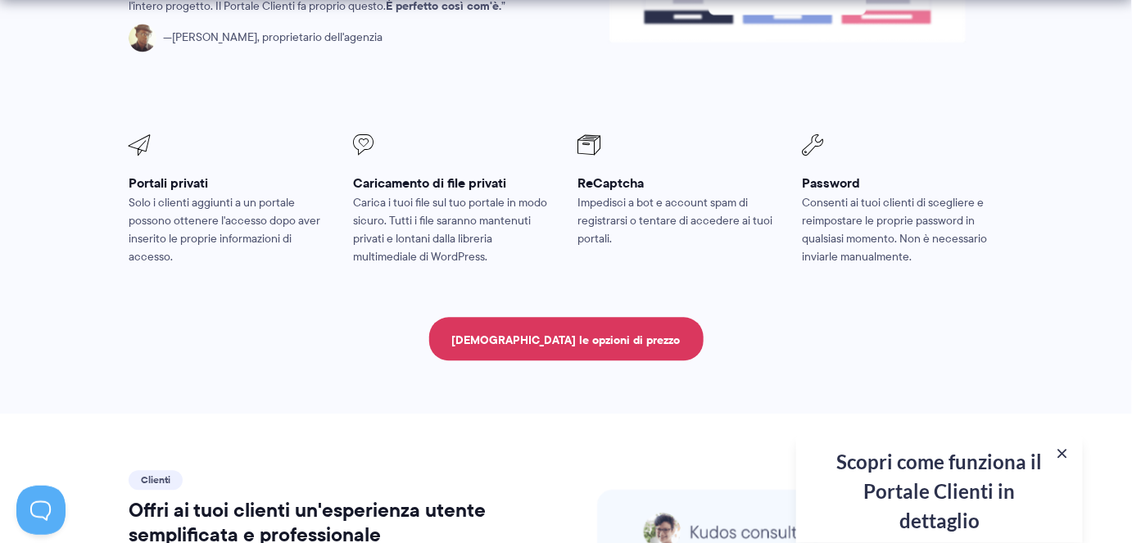
scroll to position [3208, 0]
